Goal: Information Seeking & Learning: Learn about a topic

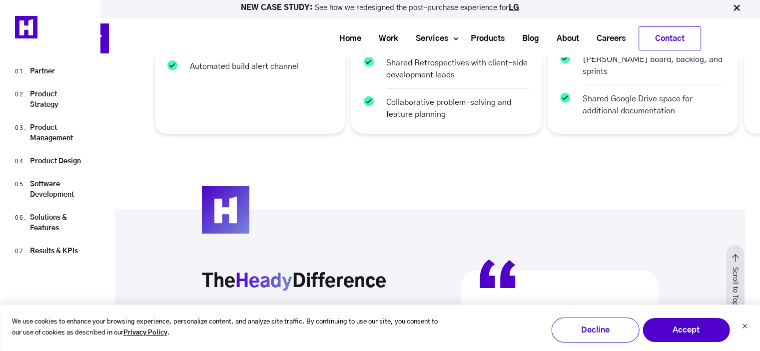
scroll to position [2699, 0]
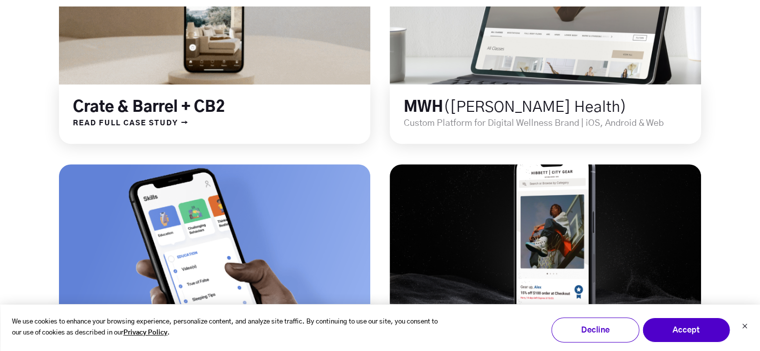
scroll to position [650, 0]
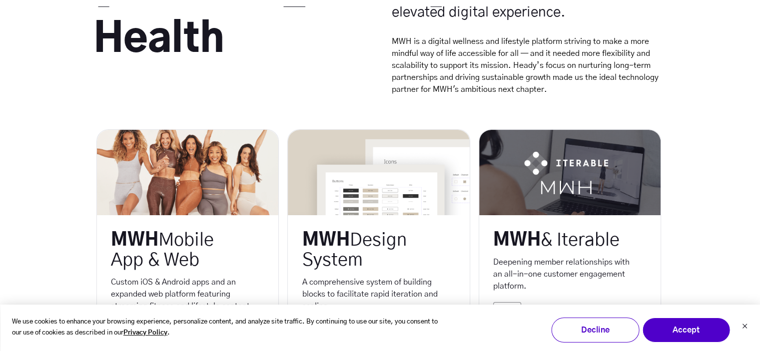
scroll to position [300, 0]
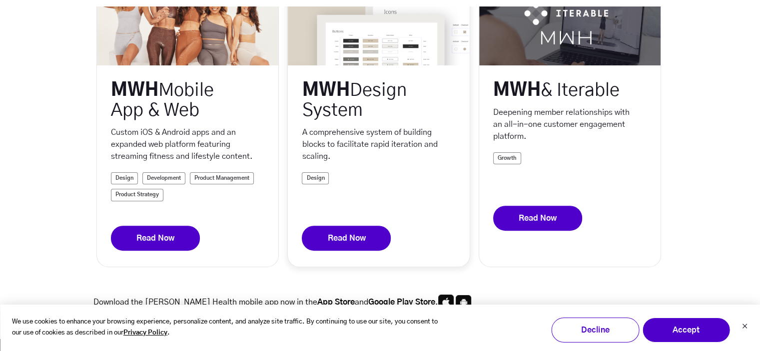
click at [343, 247] on link "Read Now" at bounding box center [346, 238] width 89 height 25
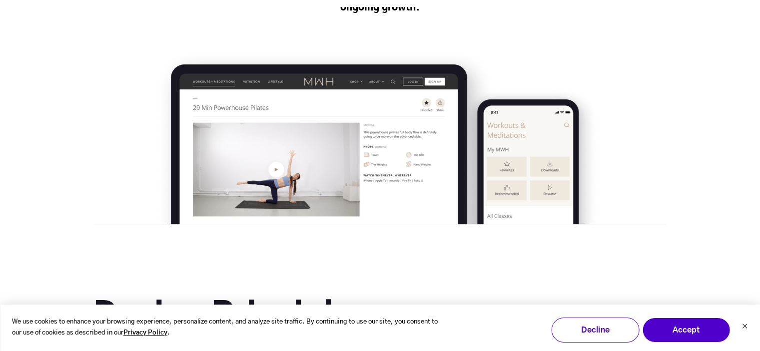
scroll to position [3449, 0]
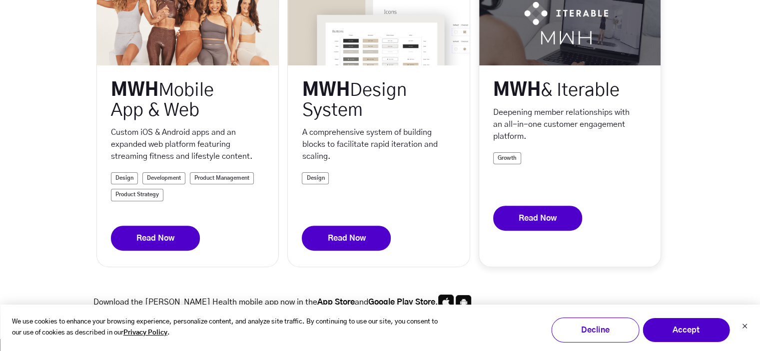
click at [547, 231] on link "Read Now" at bounding box center [537, 218] width 89 height 25
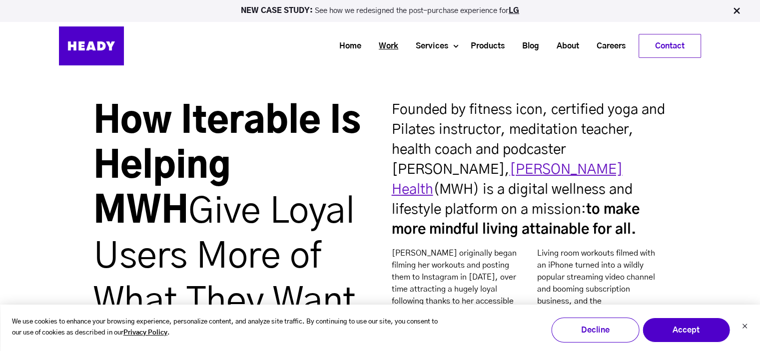
click at [380, 49] on link "Work" at bounding box center [384, 46] width 37 height 18
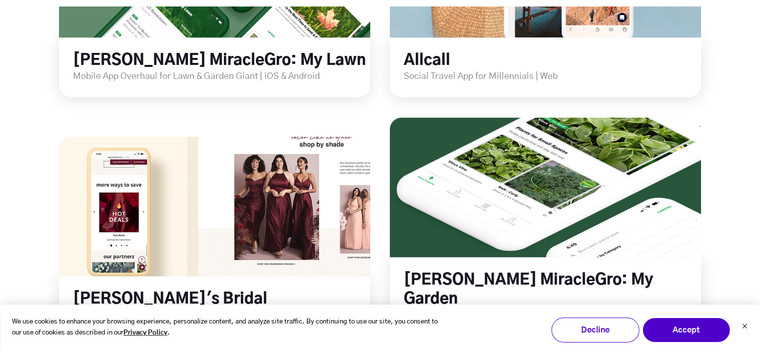
scroll to position [1649, 0]
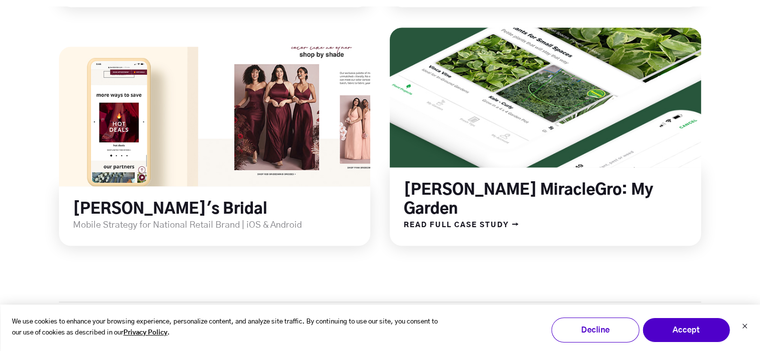
click at [516, 75] on link at bounding box center [545, 97] width 374 height 168
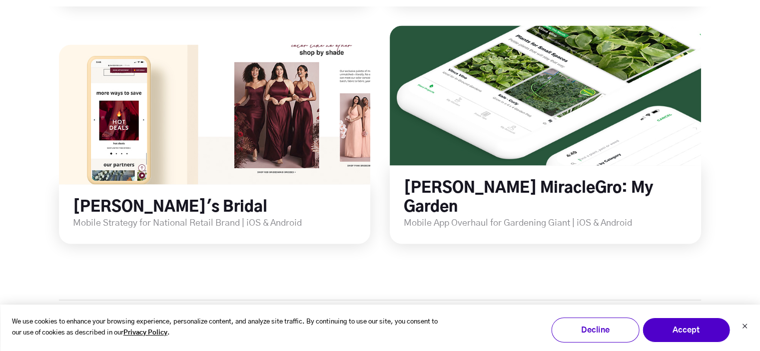
scroll to position [1699, 0]
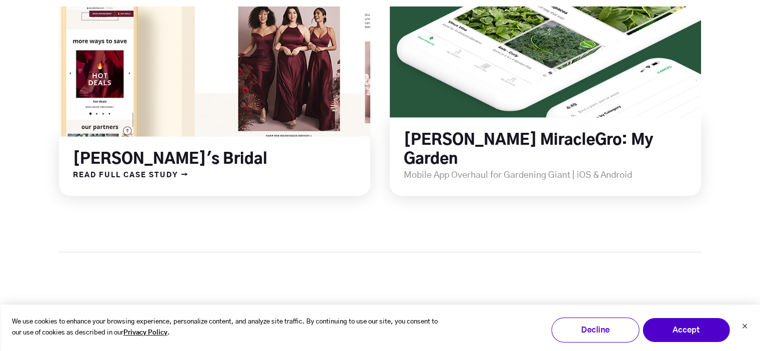
click at [161, 79] on link at bounding box center [215, 67] width 374 height 168
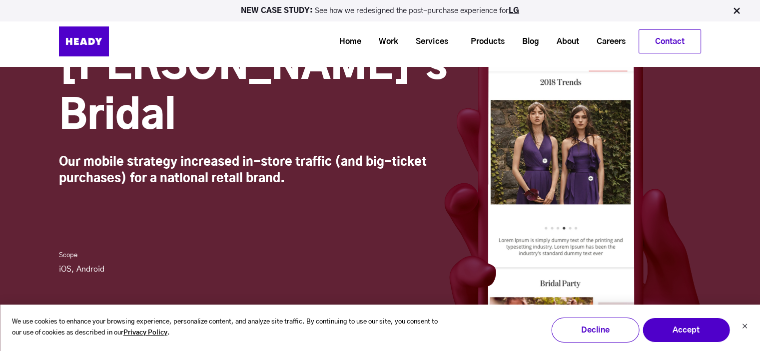
scroll to position [50, 0]
